Goal: Task Accomplishment & Management: Manage account settings

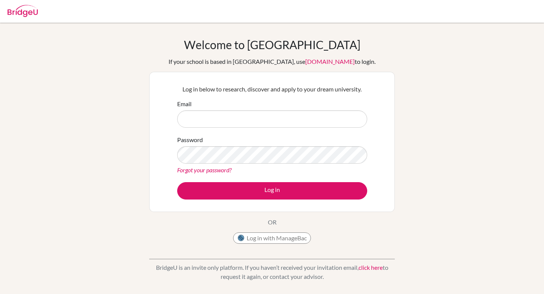
click at [239, 191] on button "Log in" at bounding box center [272, 190] width 190 height 17
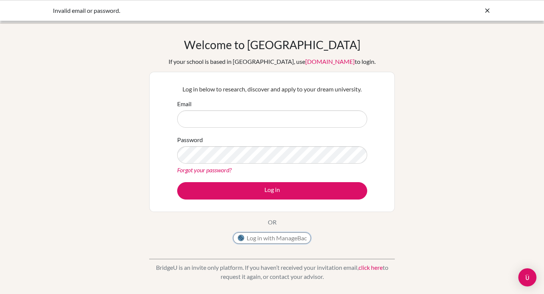
click at [261, 241] on button "Log in with ManageBac" at bounding box center [272, 238] width 78 height 11
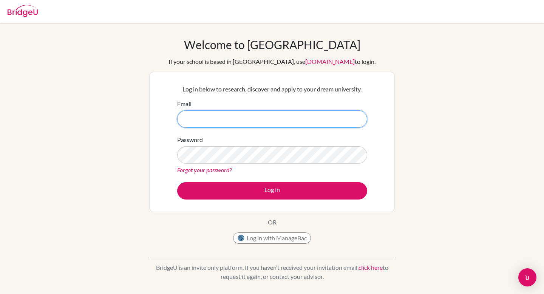
click at [231, 120] on input "Email" at bounding box center [272, 118] width 190 height 17
type input "[EMAIL_ADDRESS][DOMAIN_NAME]"
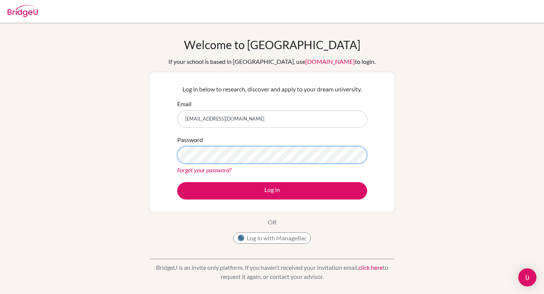
click at [177, 182] on button "Log in" at bounding box center [272, 190] width 190 height 17
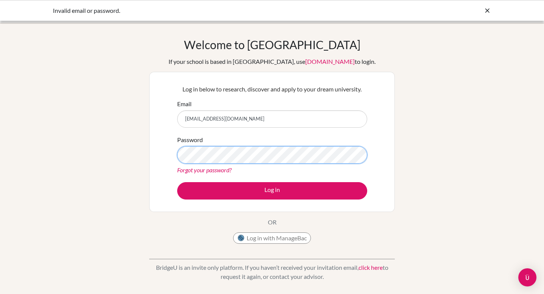
click at [177, 182] on button "Log in" at bounding box center [272, 190] width 190 height 17
